Goal: Information Seeking & Learning: Learn about a topic

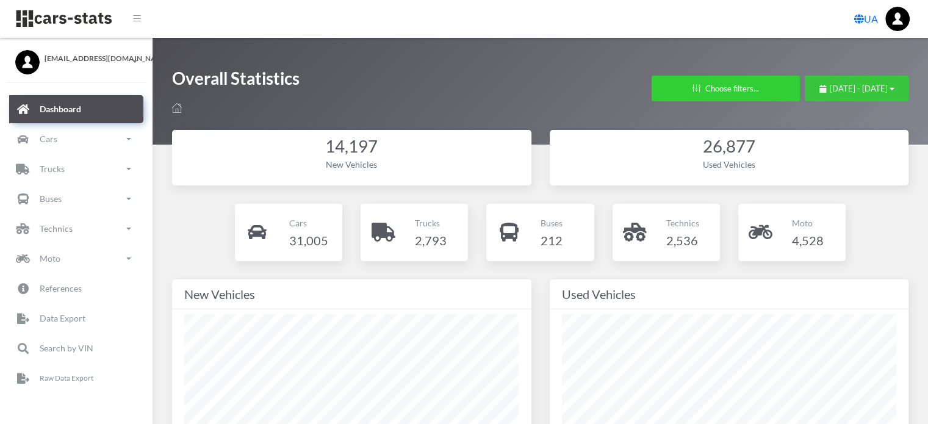
click at [829, 89] on span "September 9, 2025 - October 9, 2025" at bounding box center [858, 89] width 58 height 10
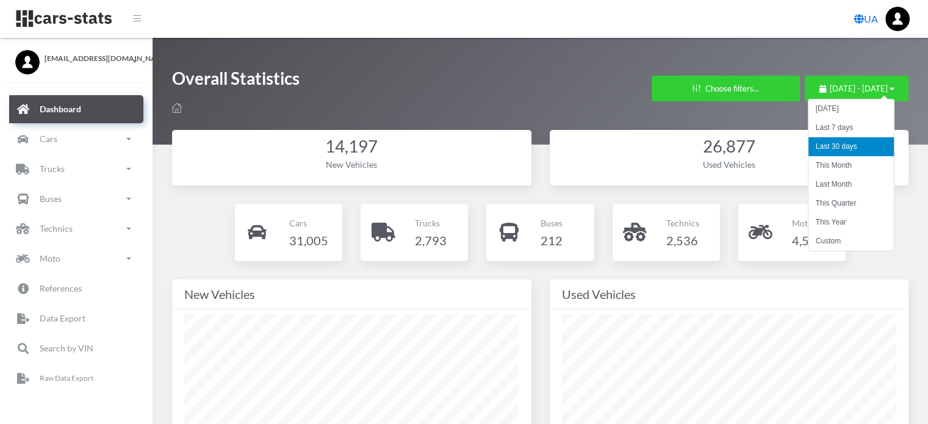
click at [816, 166] on li "This Month" at bounding box center [850, 165] width 85 height 19
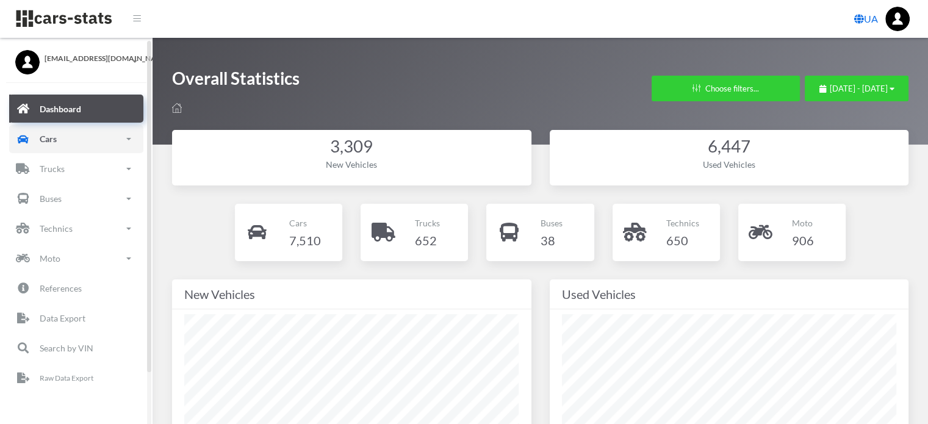
click at [73, 140] on link "Cars" at bounding box center [76, 139] width 134 height 28
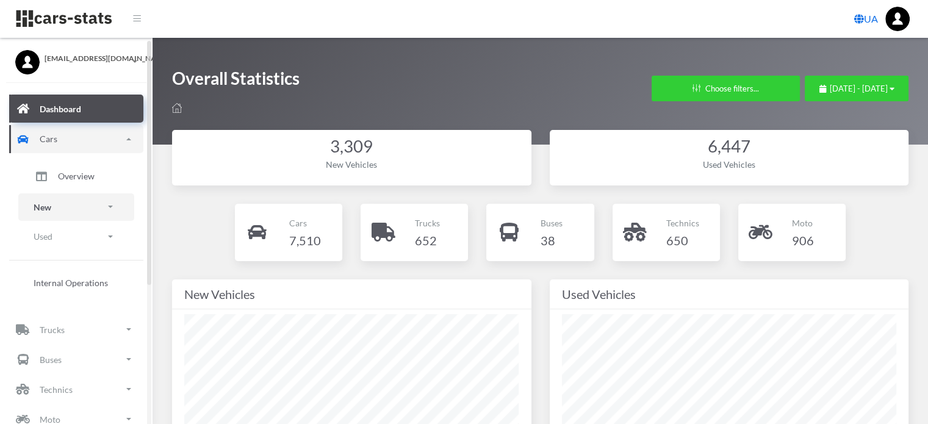
click at [55, 210] on link "New" at bounding box center [76, 206] width 116 height 27
click at [68, 240] on span "Brands" at bounding box center [71, 241] width 27 height 13
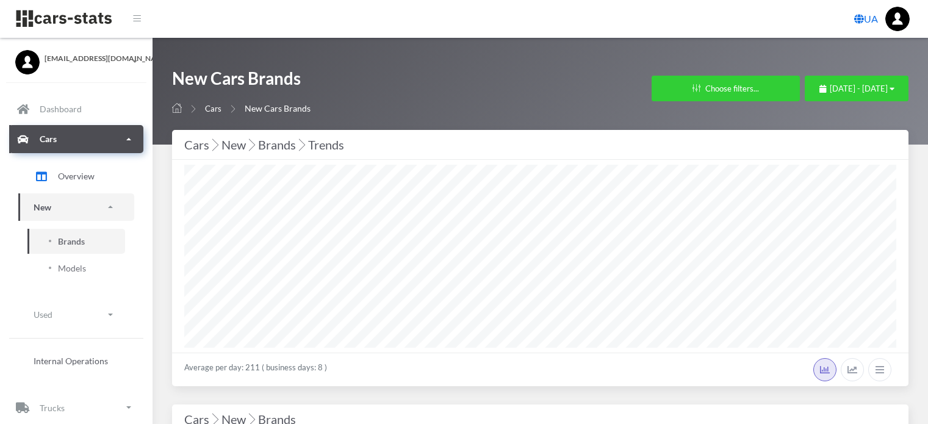
select select "25"
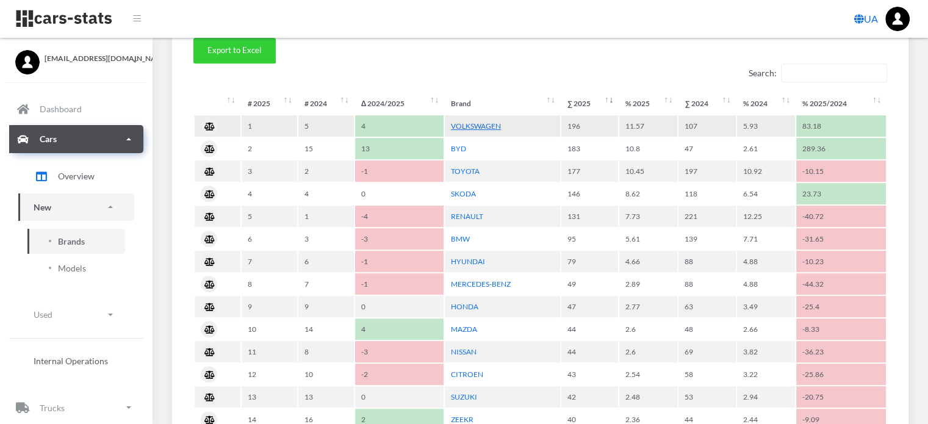
click at [482, 126] on link "VOLKSWAGEN" at bounding box center [476, 125] width 50 height 9
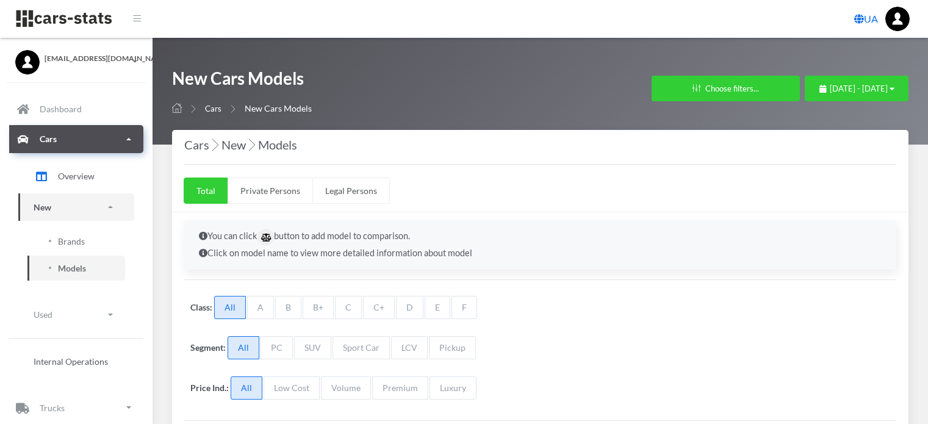
select select "25"
select select "VOLKSWAGEN"
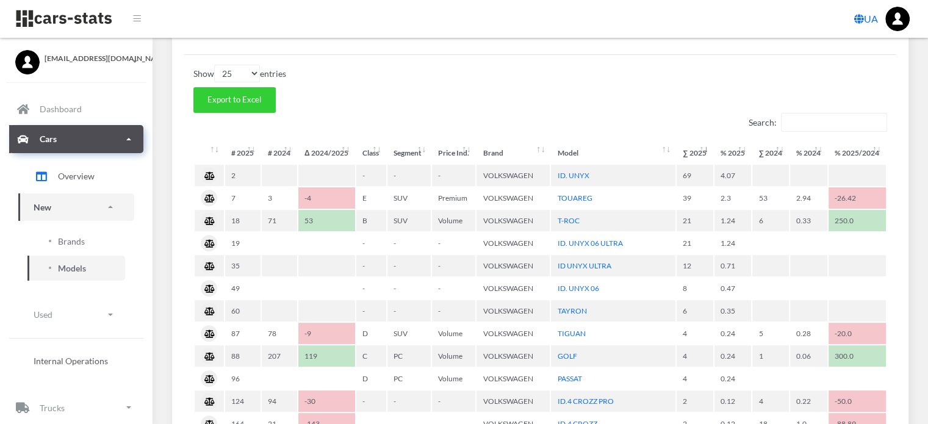
scroll to position [427, 0]
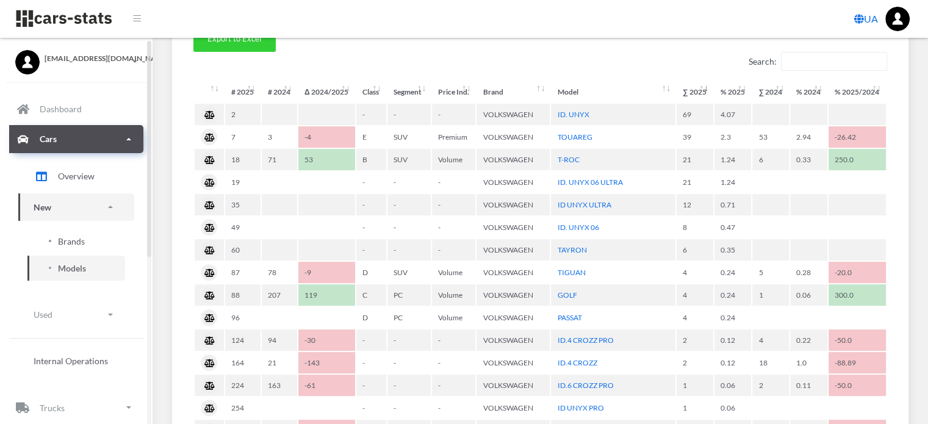
click at [77, 242] on span "Brands" at bounding box center [71, 241] width 27 height 13
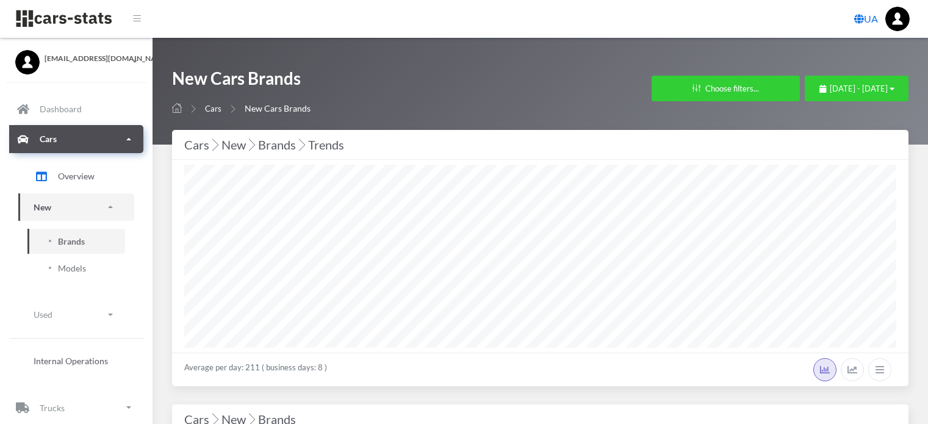
select select "25"
click at [819, 93] on div "October 1, 2025 - October 9, 2025" at bounding box center [856, 89] width 75 height 12
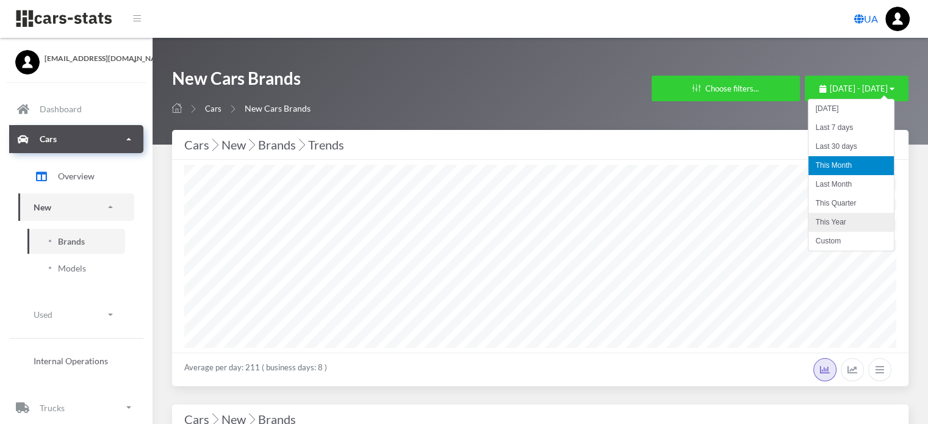
click at [826, 218] on li "This Year" at bounding box center [850, 222] width 85 height 19
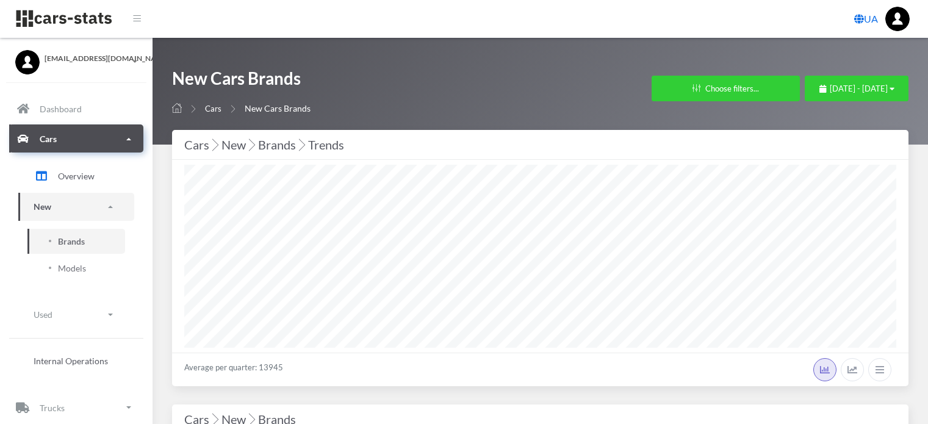
select select "25"
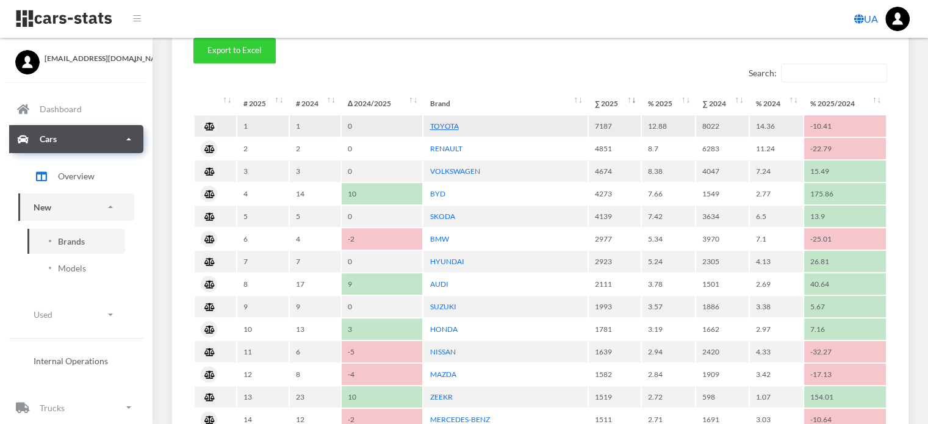
click at [448, 121] on link "TOYOTA" at bounding box center [443, 125] width 29 height 9
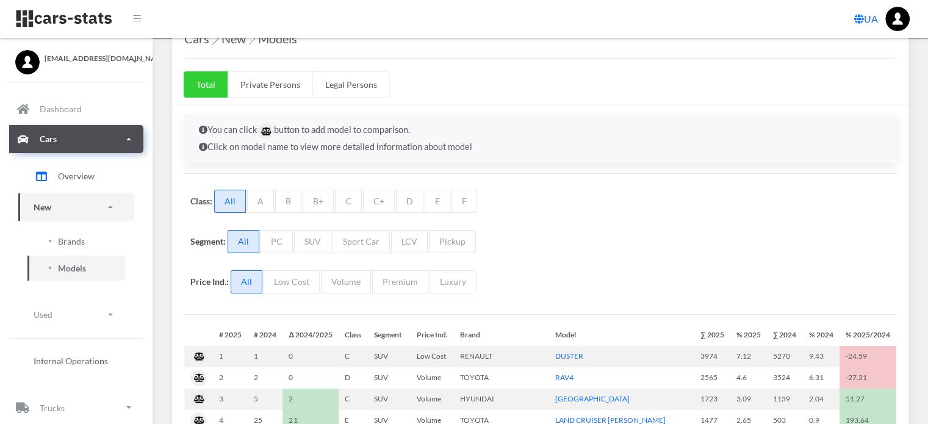
scroll to position [230, 0]
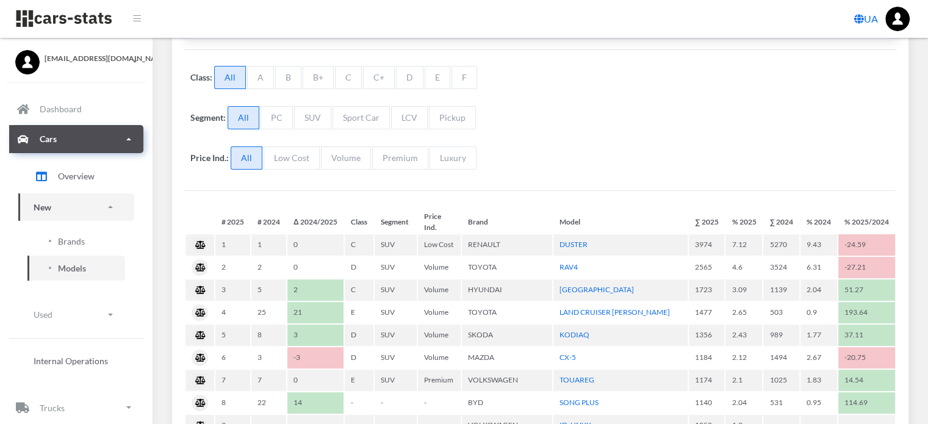
select select "25"
select select "TOYOTA"
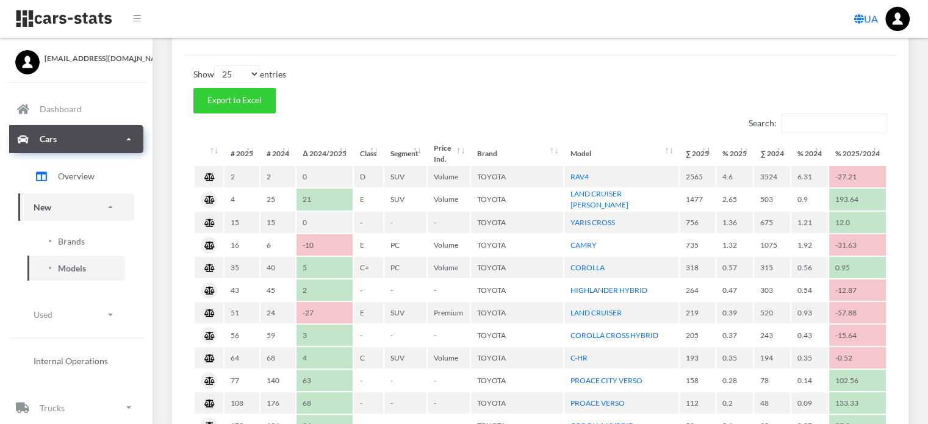
scroll to position [366, 0]
click at [71, 241] on span "Brands" at bounding box center [71, 241] width 27 height 13
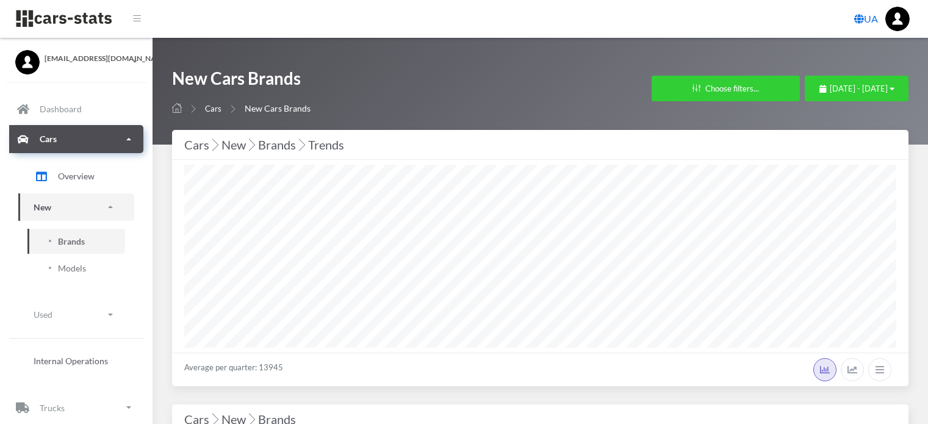
select select "25"
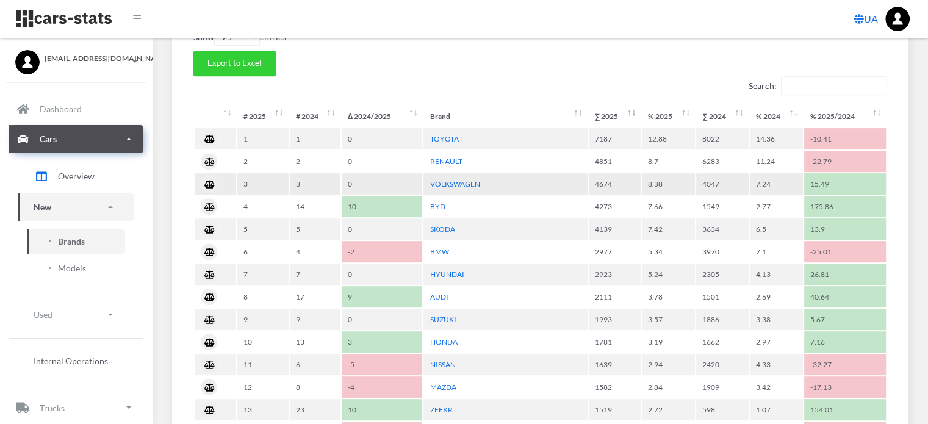
scroll to position [610, 0]
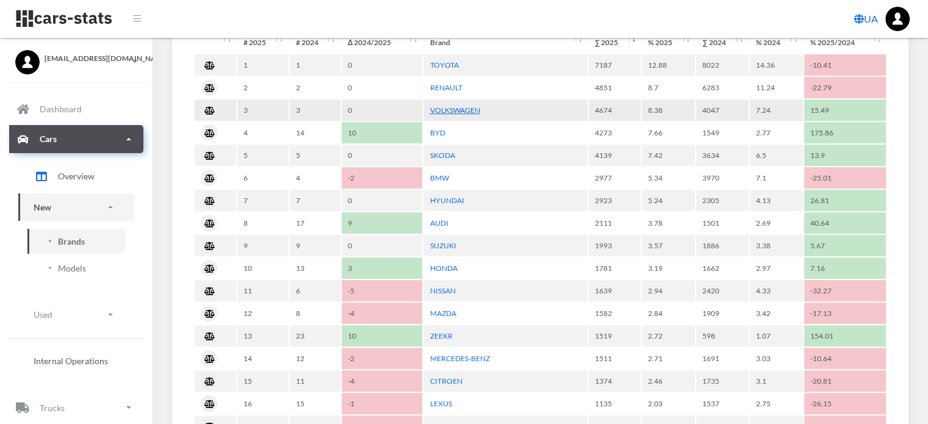
click at [471, 110] on link "VOLKSWAGEN" at bounding box center [454, 109] width 50 height 9
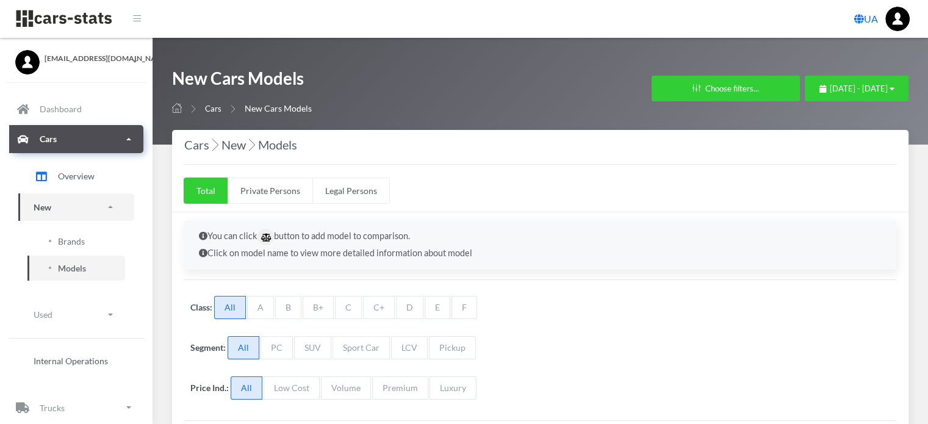
select select "25"
select select "VOLKSWAGEN"
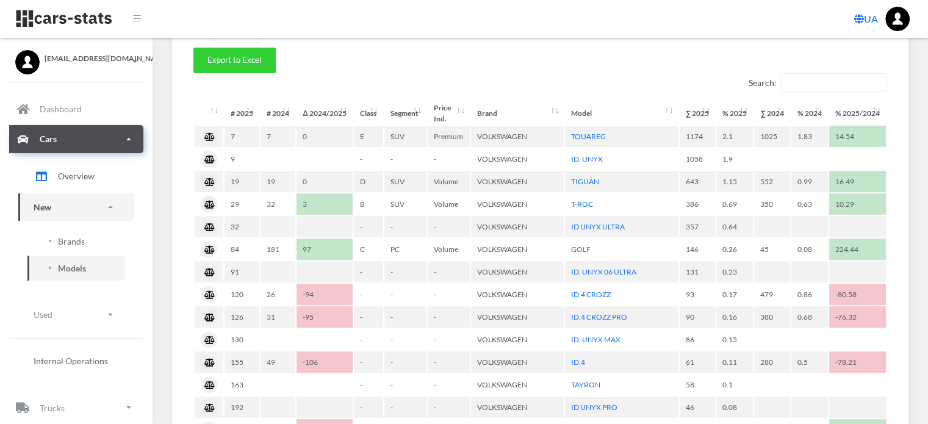
scroll to position [427, 0]
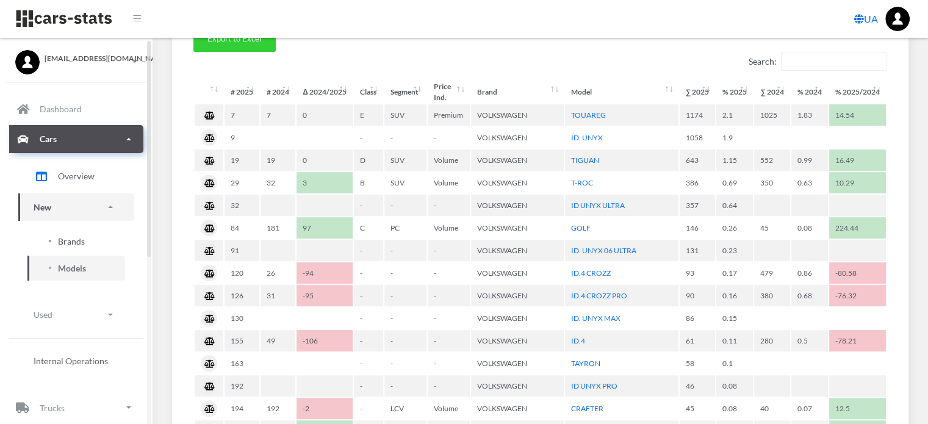
click at [77, 240] on span "Brands" at bounding box center [71, 241] width 27 height 13
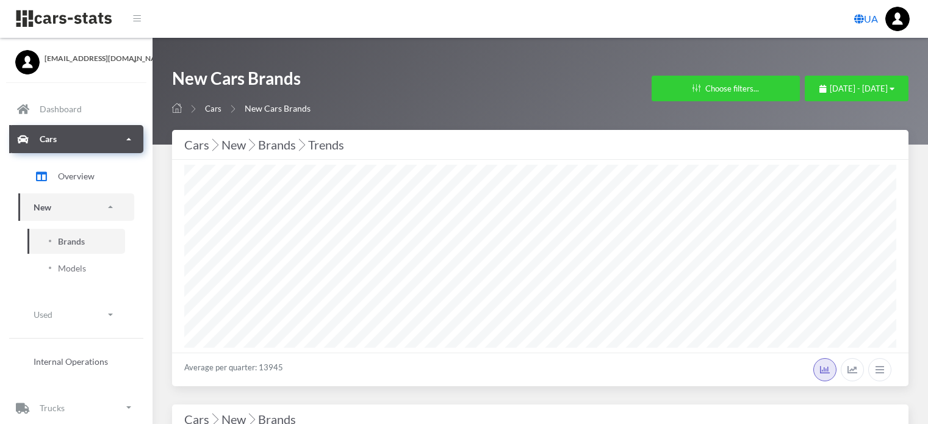
select select "25"
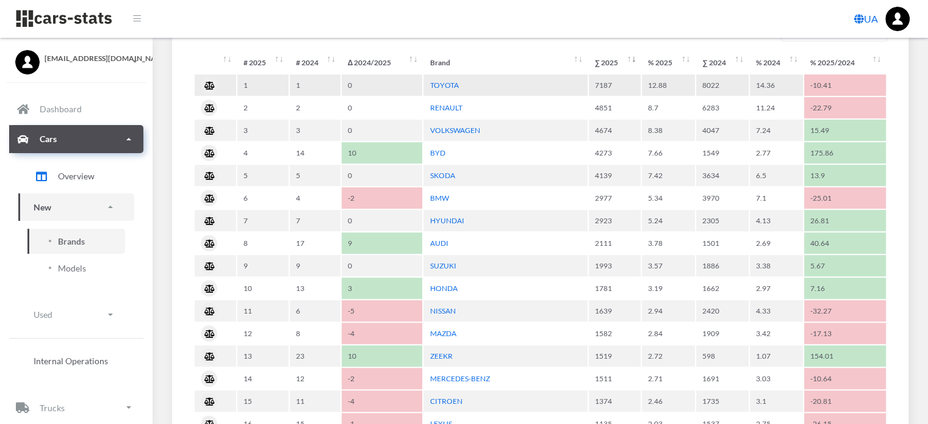
scroll to position [610, 0]
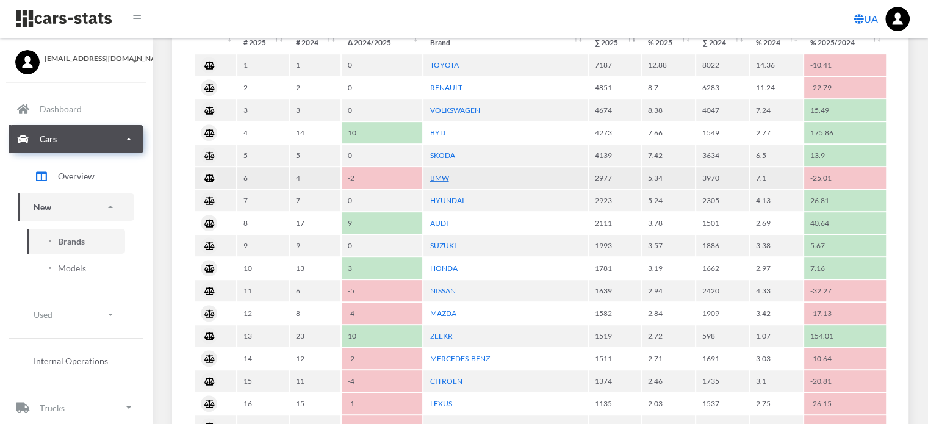
click at [439, 173] on link "BMW" at bounding box center [438, 177] width 19 height 9
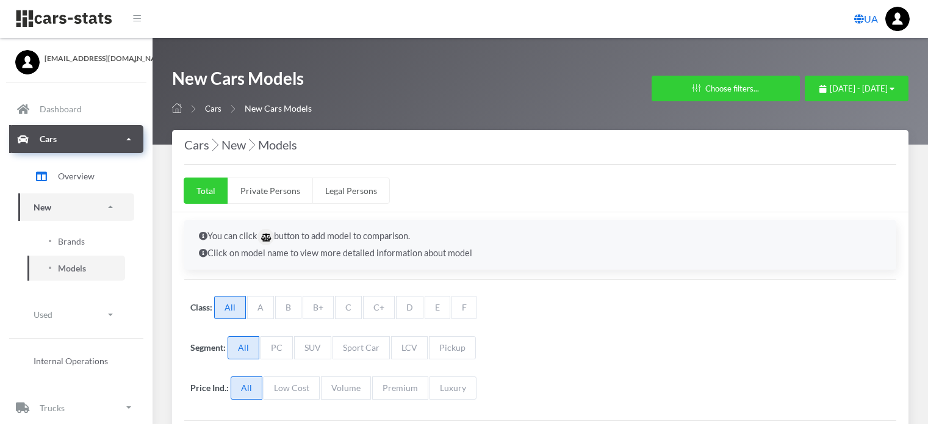
select select "25"
select select "BMW"
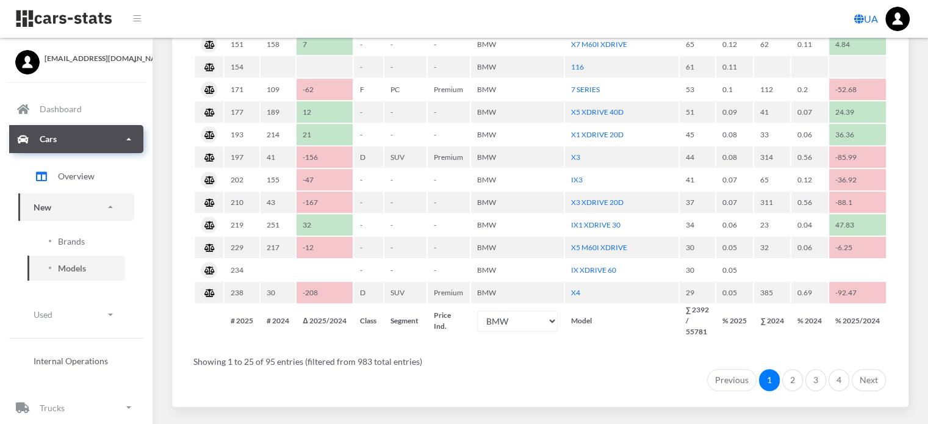
scroll to position [793, 0]
click at [793, 370] on link "2" at bounding box center [792, 378] width 21 height 22
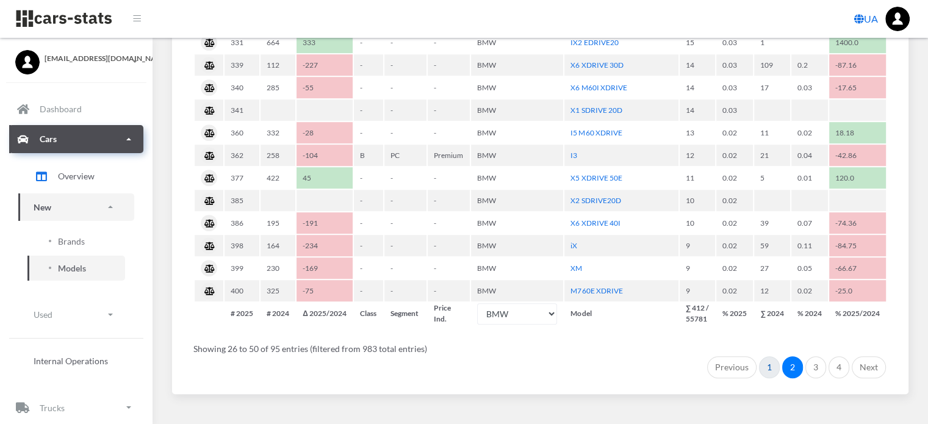
click at [768, 356] on link "1" at bounding box center [769, 367] width 21 height 22
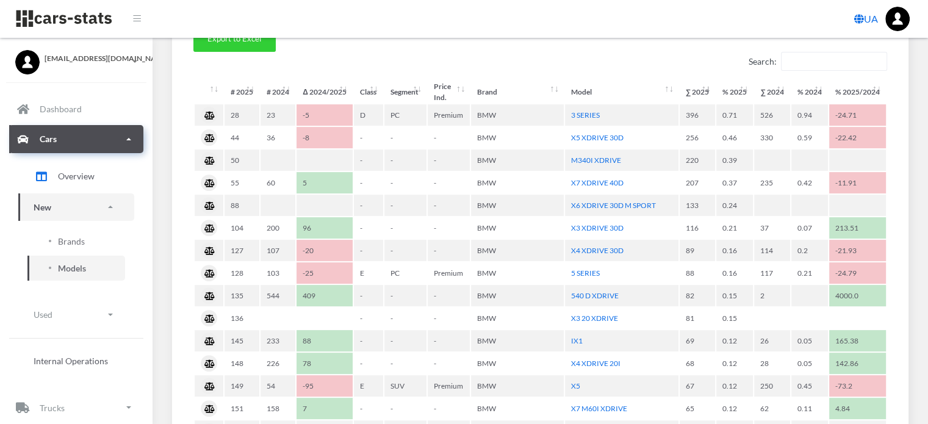
scroll to position [427, 0]
click at [62, 241] on span "Brands" at bounding box center [71, 241] width 27 height 13
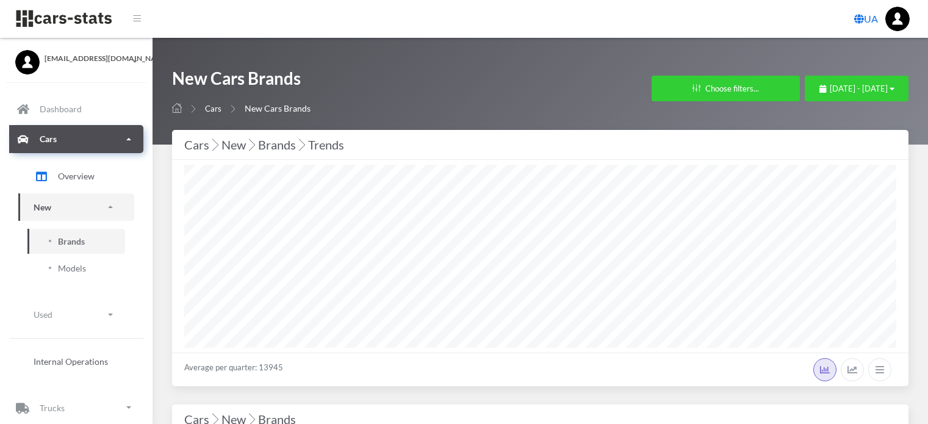
select select "25"
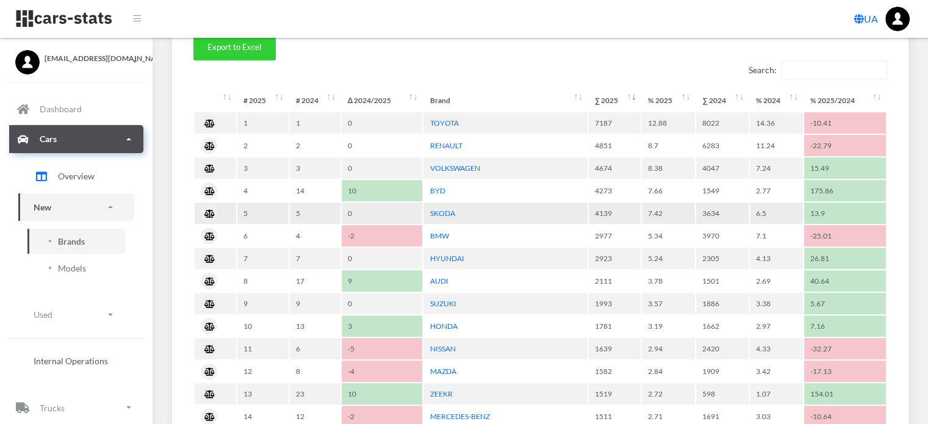
scroll to position [610, 0]
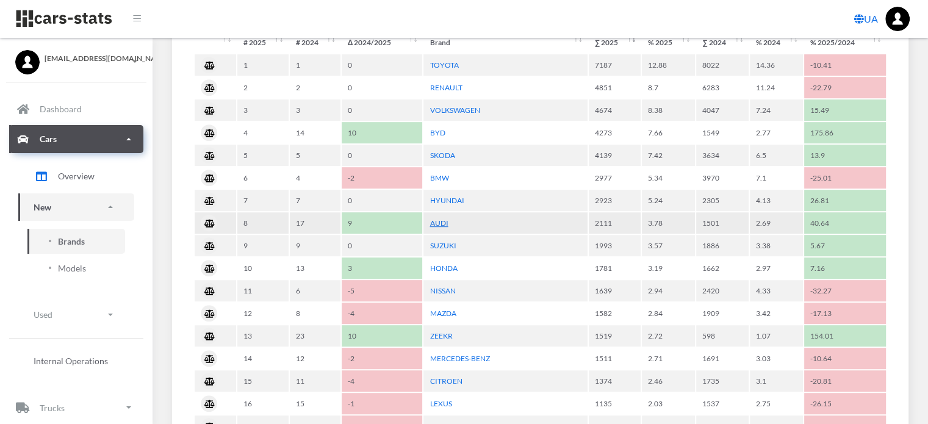
click at [440, 219] on link "AUDI" at bounding box center [438, 222] width 18 height 9
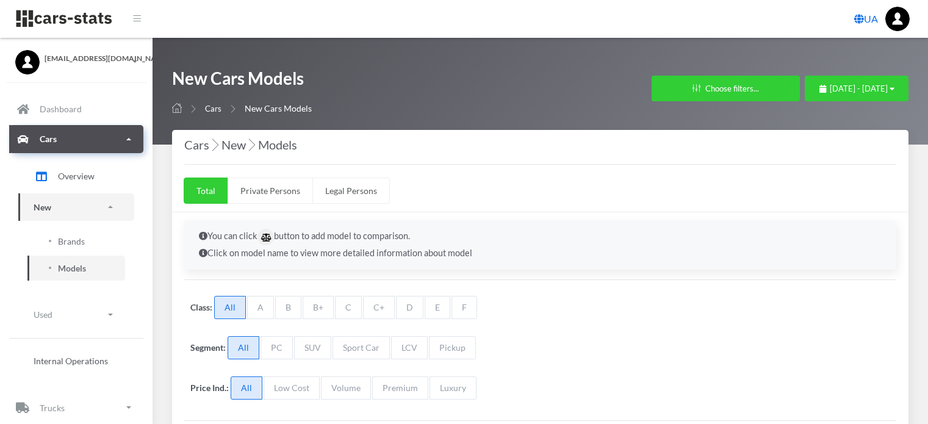
select select "25"
select select "AUDI"
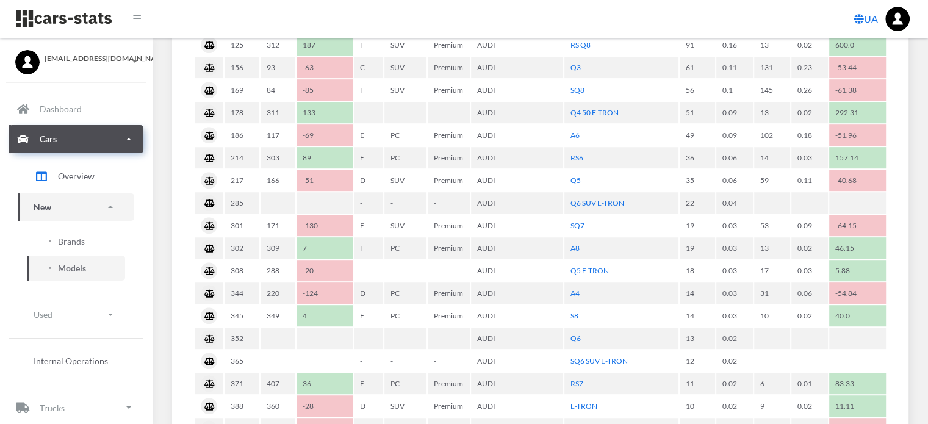
scroll to position [793, 0]
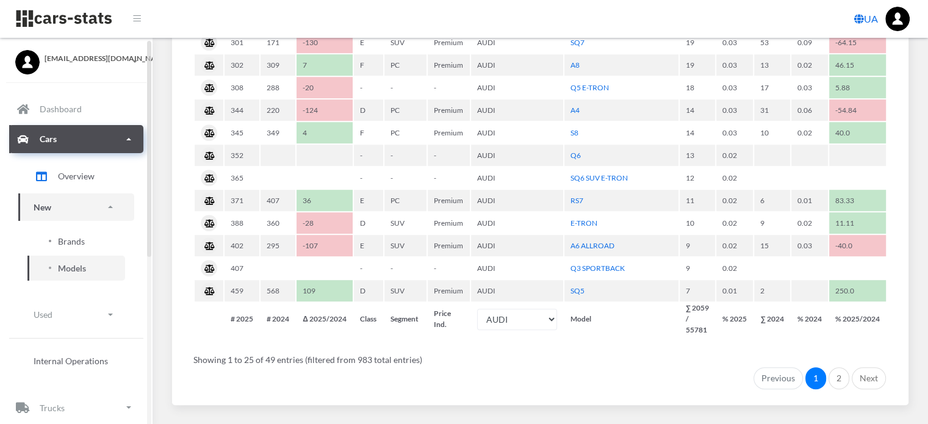
click at [74, 241] on span "Brands" at bounding box center [71, 241] width 27 height 13
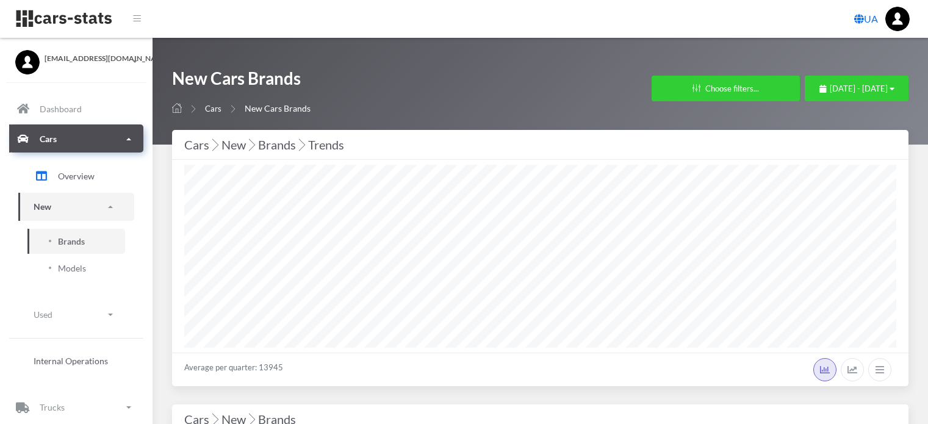
select select "25"
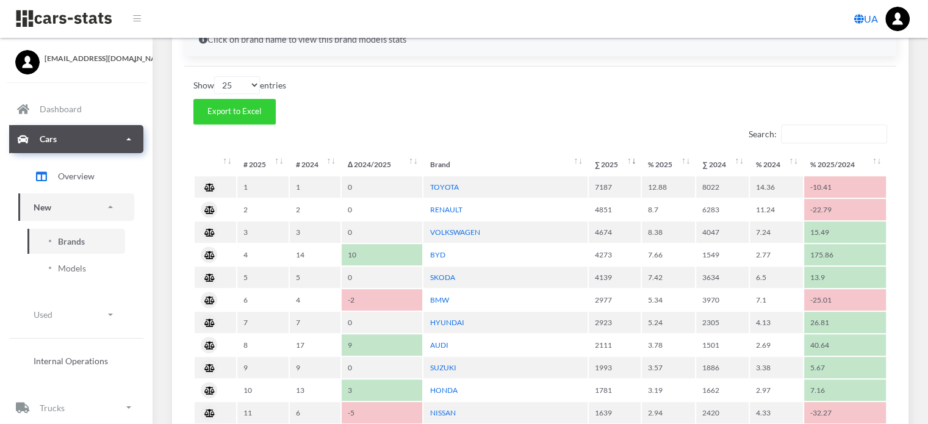
scroll to position [244, 0]
